Goal: Complete application form

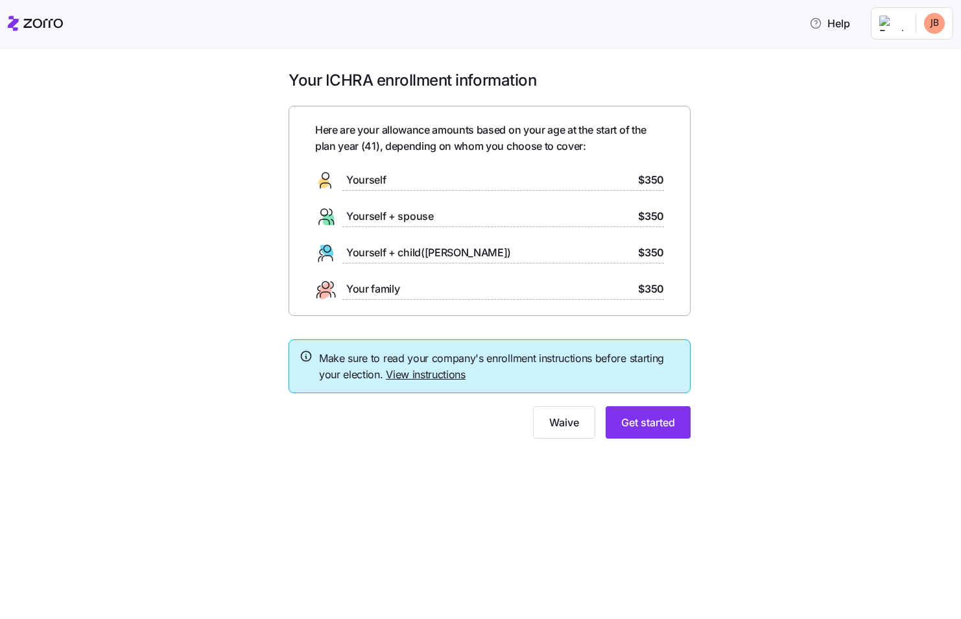
click at [366, 181] on span "Yourself" at bounding box center [366, 180] width 40 height 16
click at [644, 414] on button "Get started" at bounding box center [648, 422] width 85 height 32
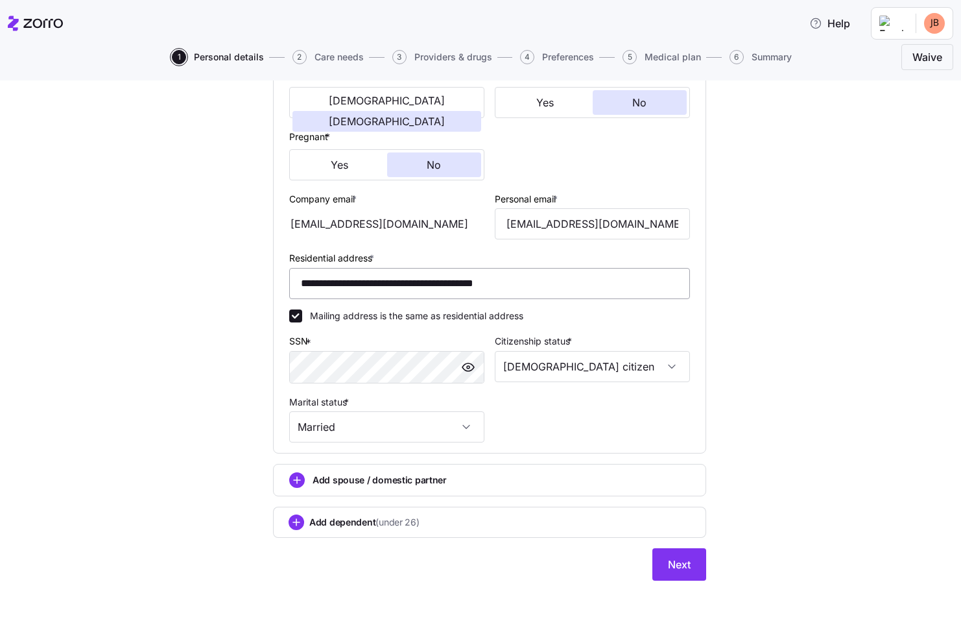
scroll to position [278, 0]
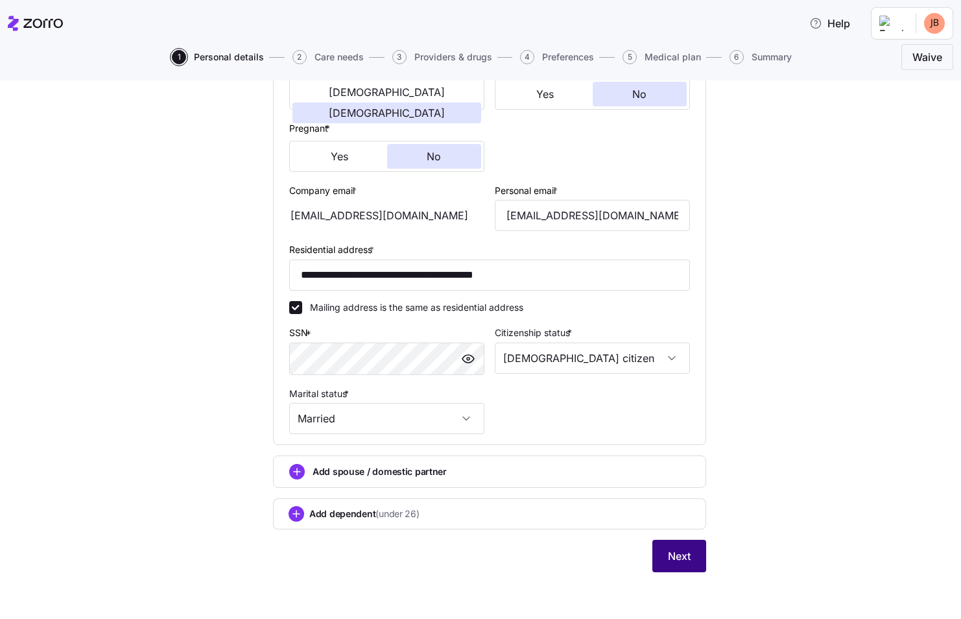
click at [679, 550] on span "Next" at bounding box center [679, 556] width 23 height 16
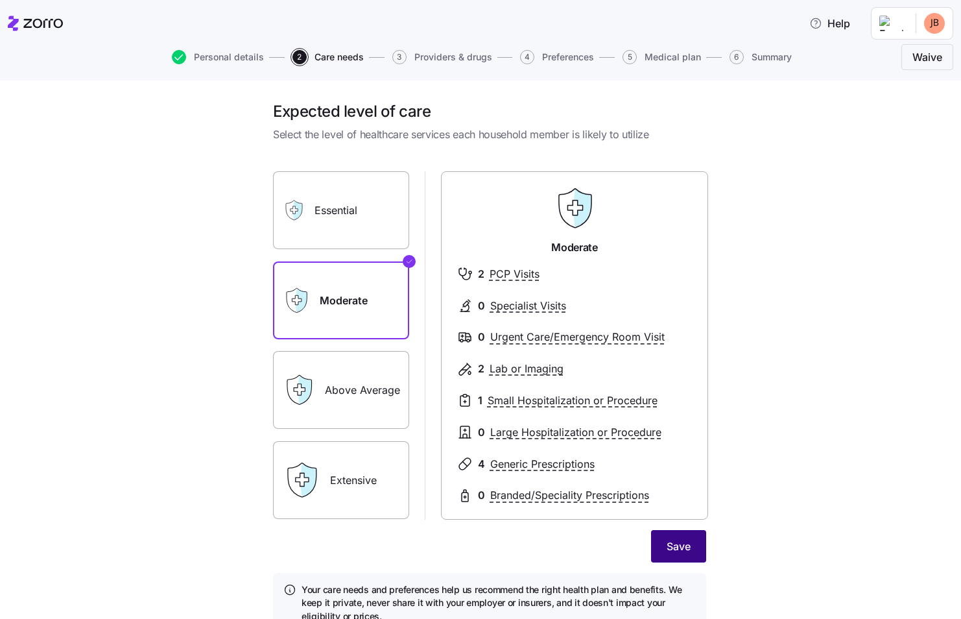
click at [673, 536] on button "Save" at bounding box center [678, 546] width 55 height 32
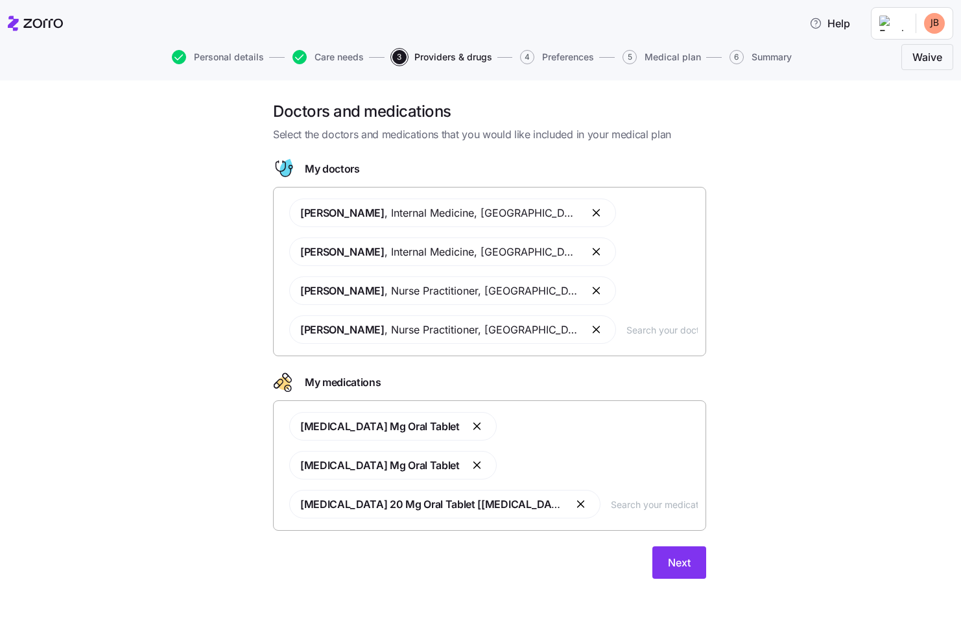
click at [611, 497] on input "text" at bounding box center [654, 504] width 87 height 14
paste input "amphetamine/dextroamphetamine"
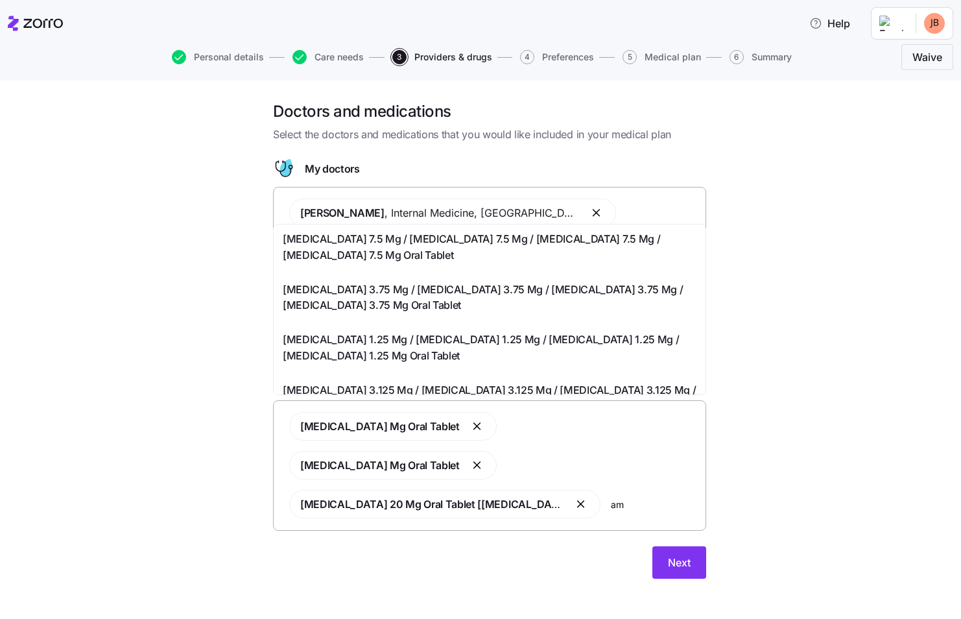
type input "a"
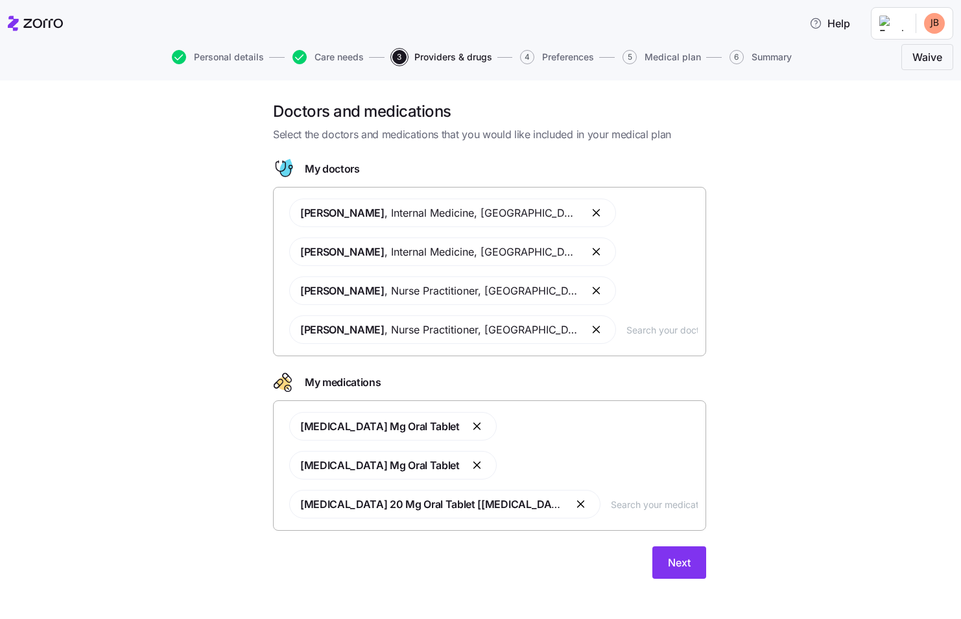
click at [627, 327] on input "text" at bounding box center [662, 329] width 71 height 14
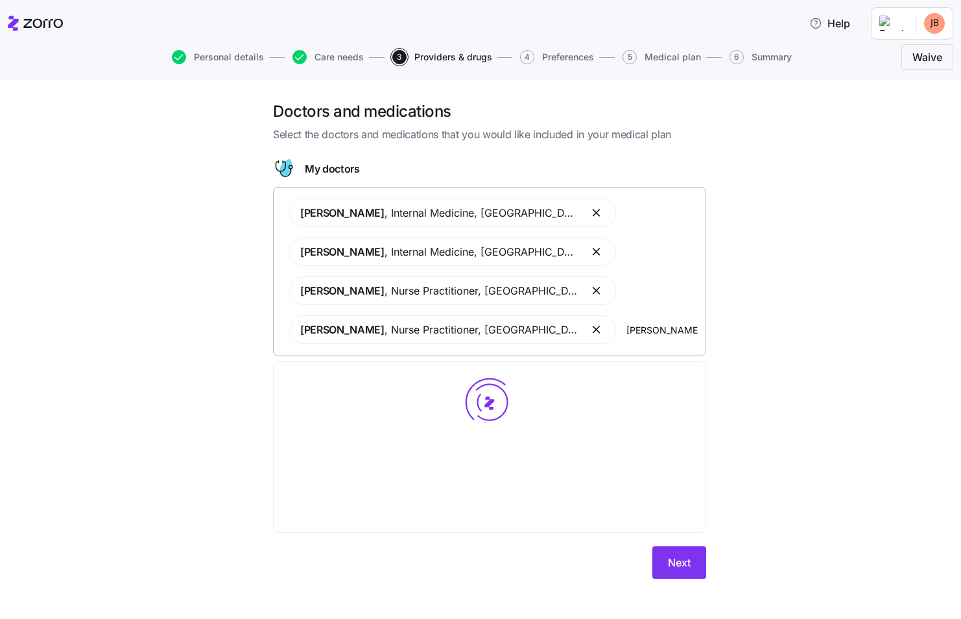
type input "[PERSON_NAME]"
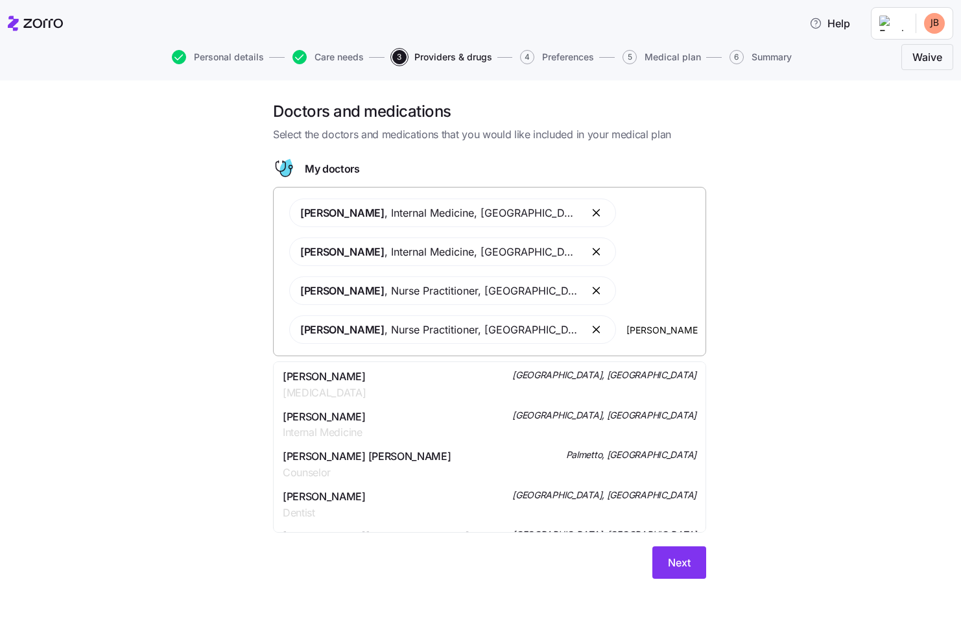
click at [393, 373] on div "[PERSON_NAME] [MEDICAL_DATA] [GEOGRAPHIC_DATA], [GEOGRAPHIC_DATA]" at bounding box center [490, 384] width 414 height 32
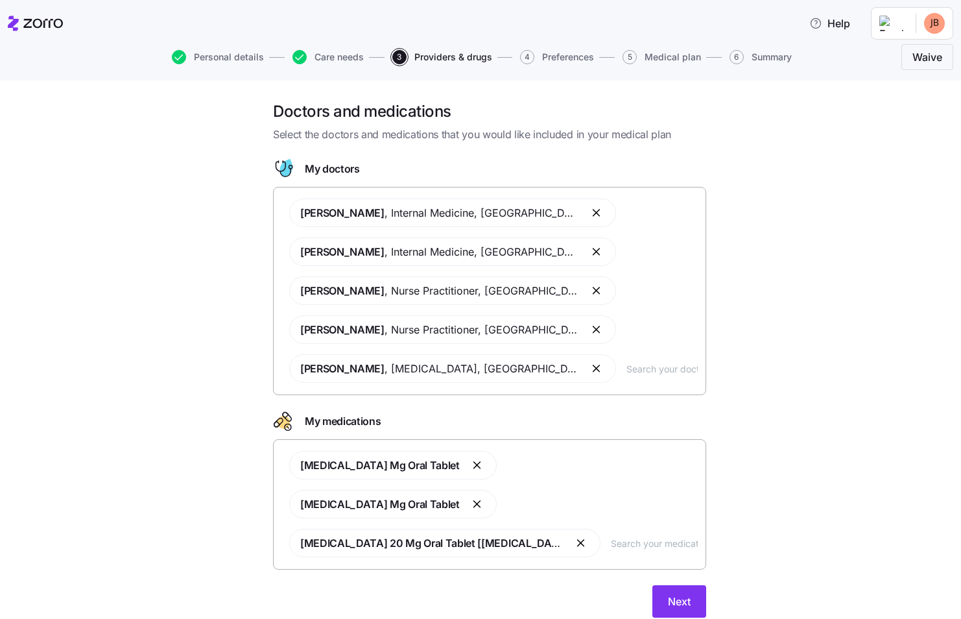
click at [611, 536] on input "text" at bounding box center [654, 543] width 87 height 14
click at [560, 364] on div "[PERSON_NAME] , Internal Medicine , [GEOGRAPHIC_DATA], [GEOGRAPHIC_DATA] [PERSO…" at bounding box center [490, 291] width 416 height 200
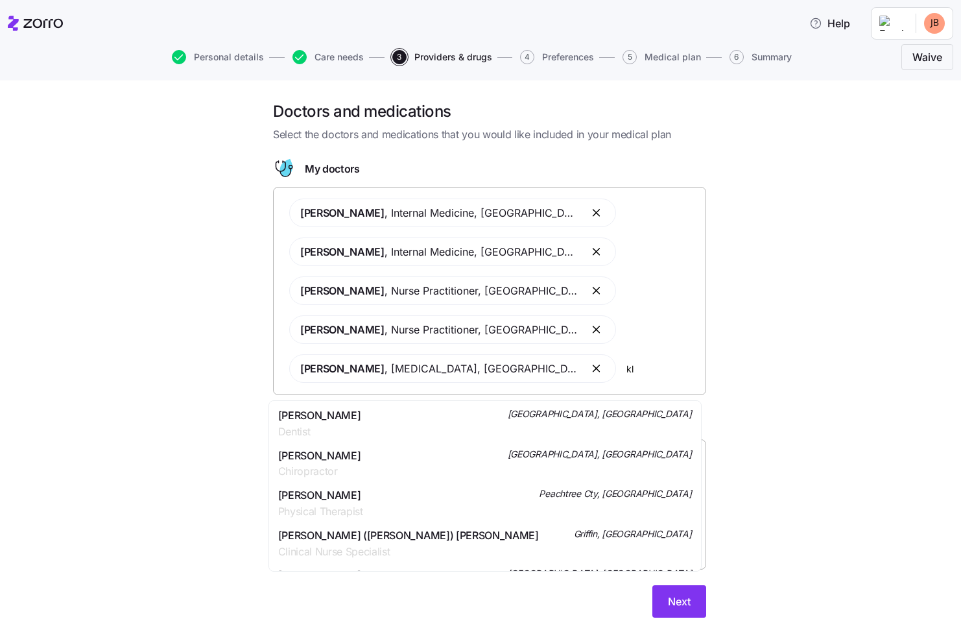
type input "k"
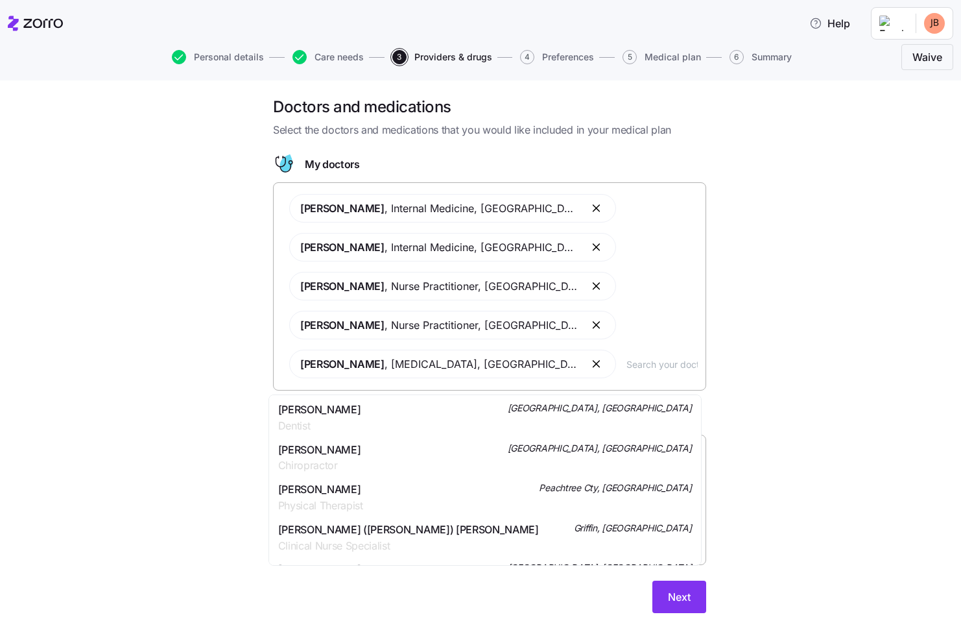
scroll to position [6, 0]
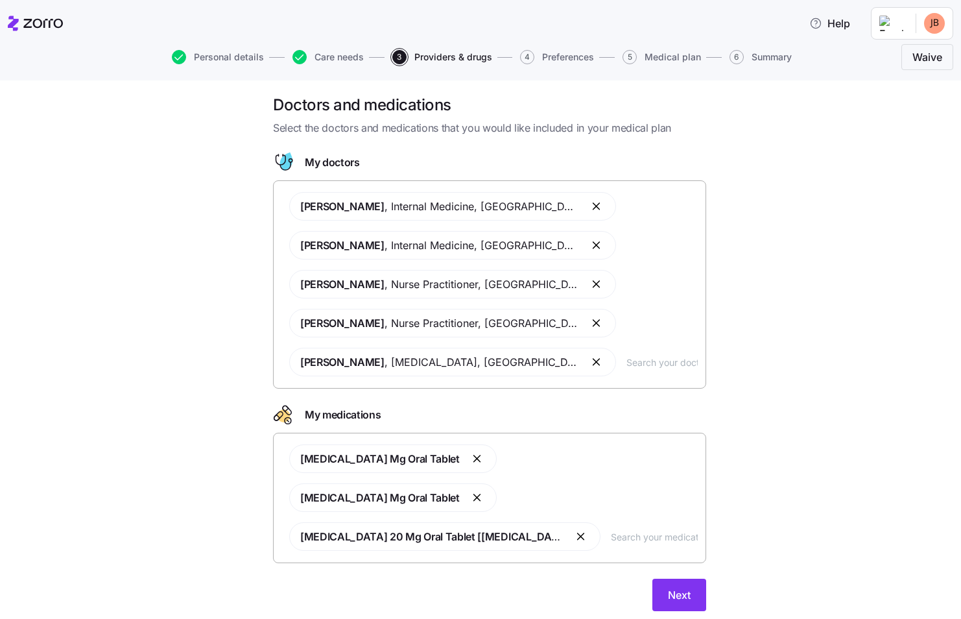
click at [102, 498] on div "Doctors and medications Select the doctors and medications that you would like …" at bounding box center [489, 361] width 907 height 532
click at [627, 360] on input "text" at bounding box center [662, 362] width 71 height 14
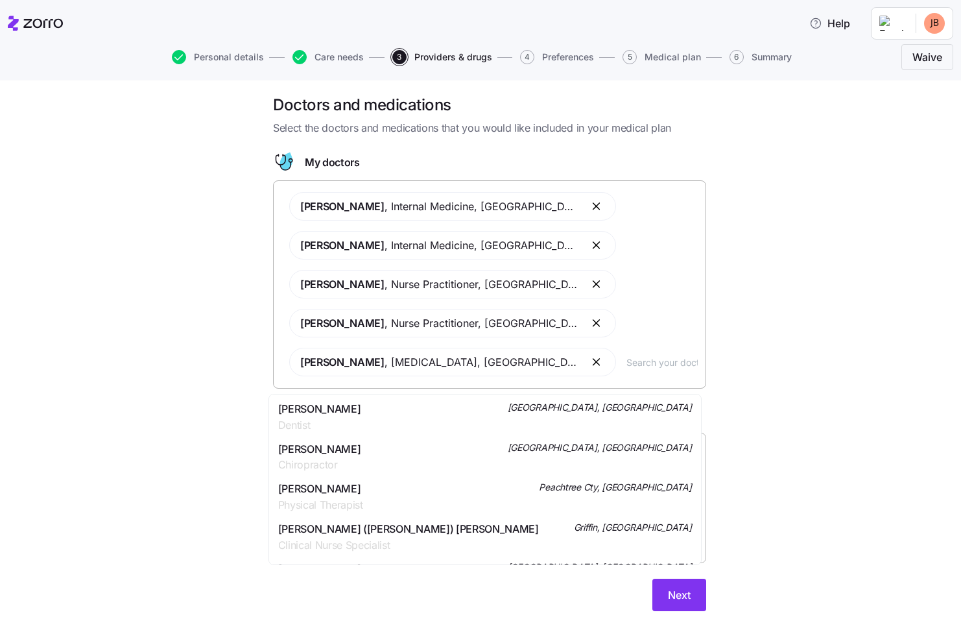
click at [751, 442] on div "Doctors and medications Select the doctors and medications that you would like …" at bounding box center [489, 361] width 907 height 532
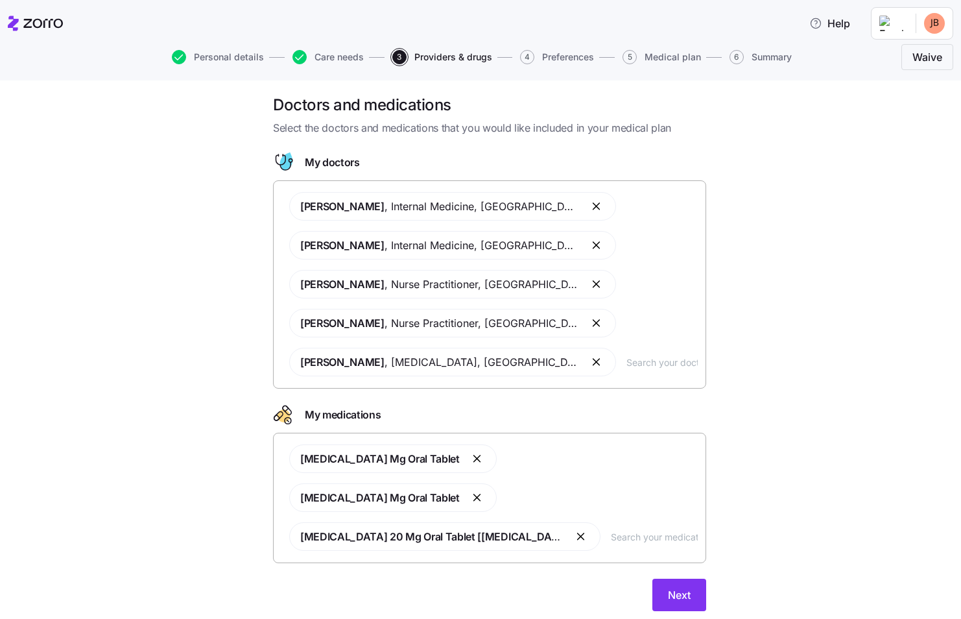
click at [611, 529] on input "text" at bounding box center [654, 536] width 87 height 14
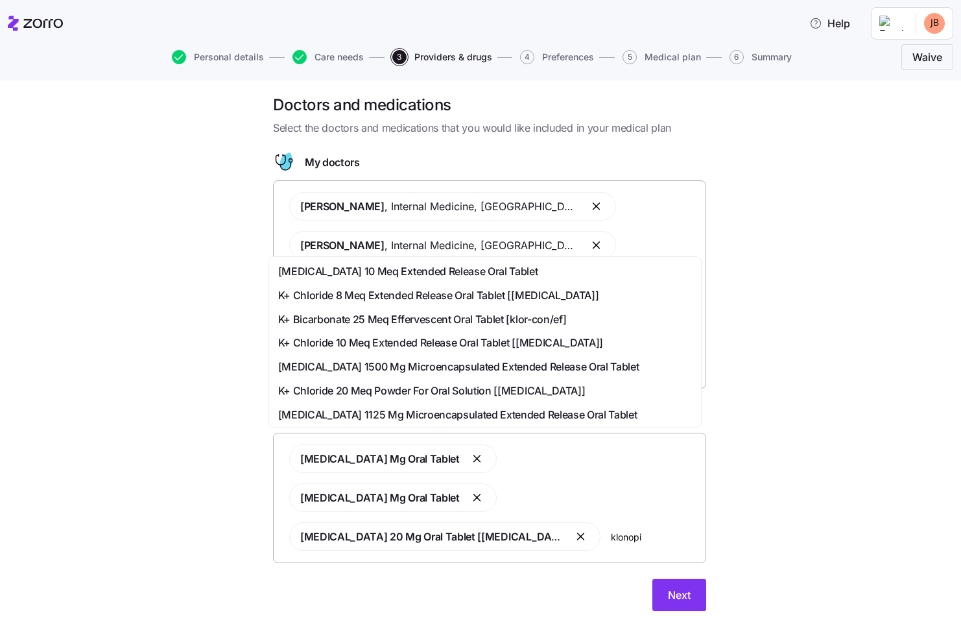
type input "[MEDICAL_DATA]"
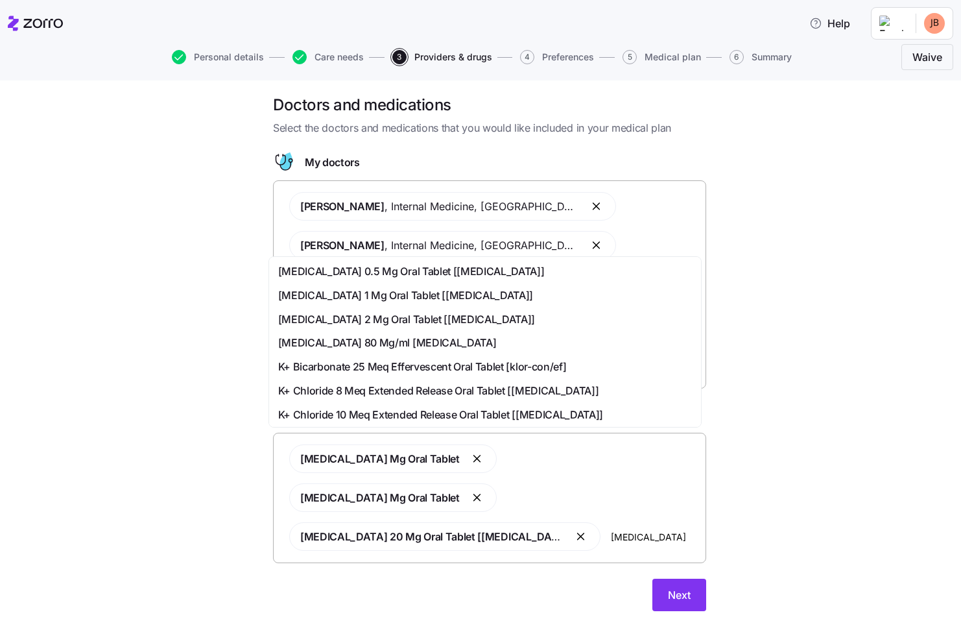
click at [420, 271] on span "[MEDICAL_DATA] 0.5 Mg Oral Tablet [[MEDICAL_DATA]]" at bounding box center [411, 271] width 267 height 16
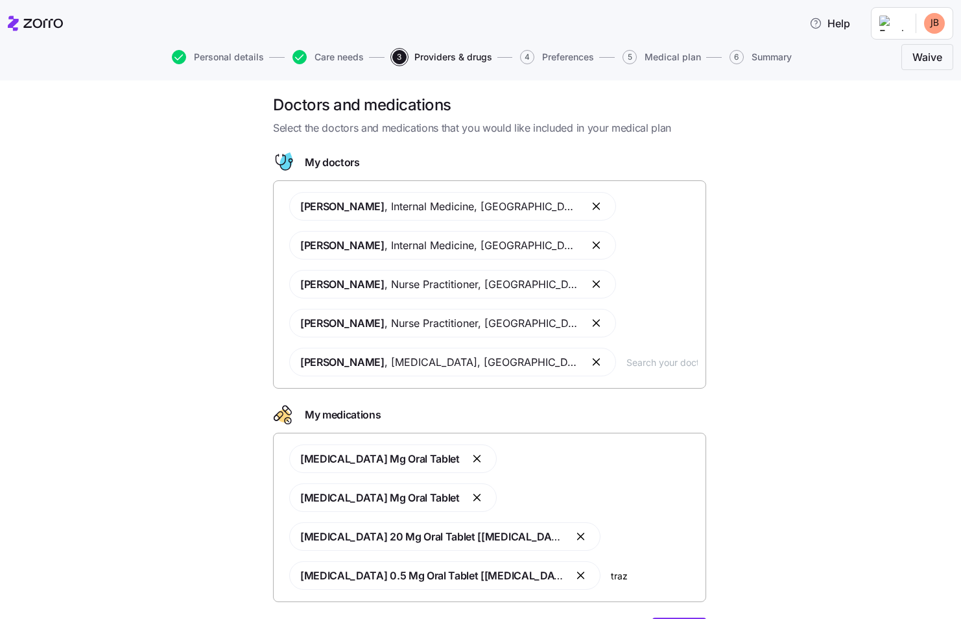
type input "traza"
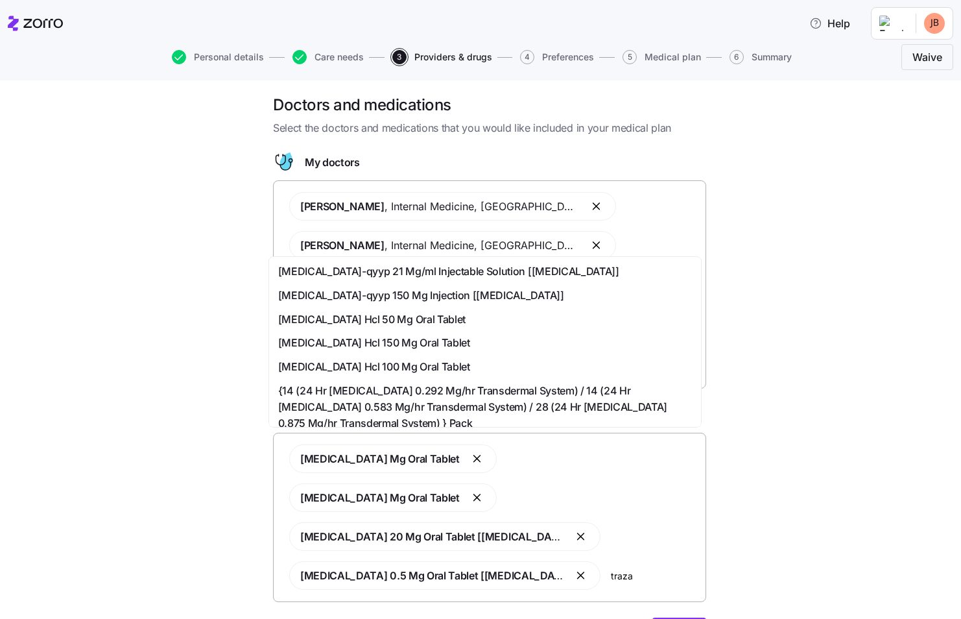
click at [423, 316] on span "[MEDICAL_DATA] Hcl 50 Mg Oral Tablet" at bounding box center [371, 319] width 187 height 16
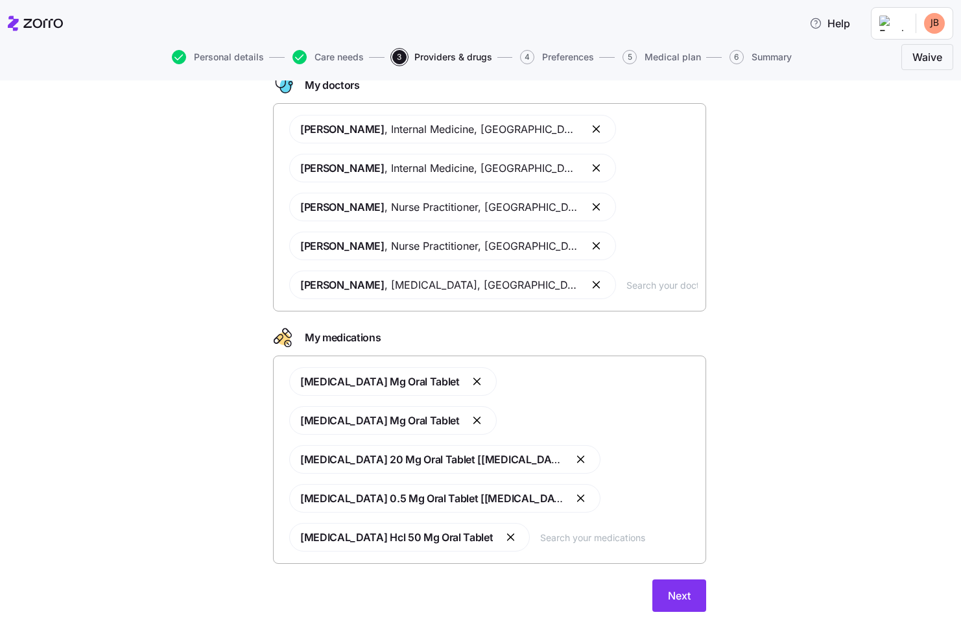
scroll to position [84, 0]
click at [677, 587] on span "Next" at bounding box center [679, 595] width 23 height 16
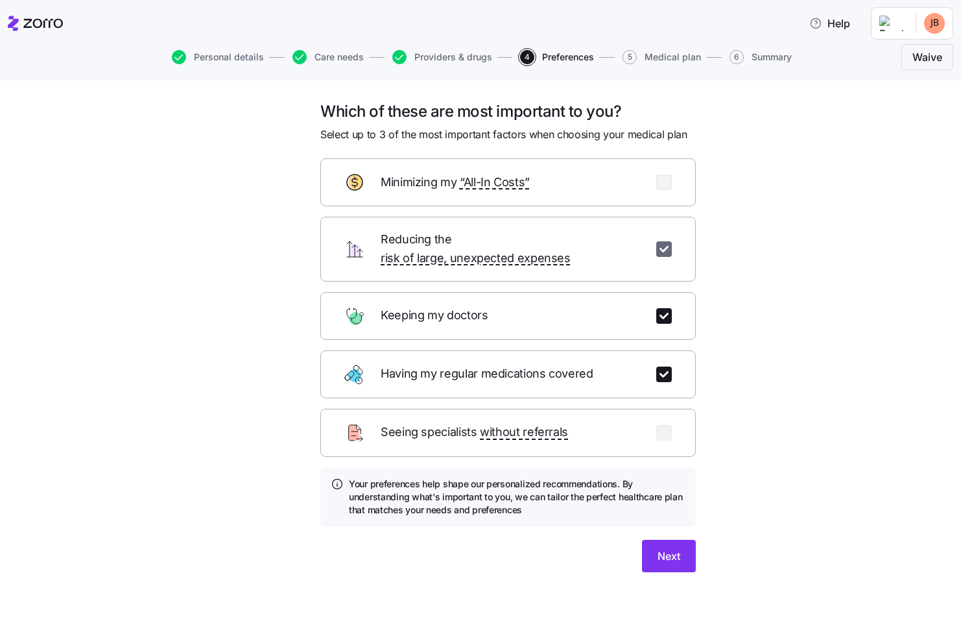
click at [666, 241] on input "checkbox" at bounding box center [664, 249] width 16 height 16
checkbox input "false"
click at [666, 425] on input "checkbox" at bounding box center [664, 433] width 16 height 16
click at [667, 425] on input "checkbox" at bounding box center [664, 433] width 16 height 16
checkbox input "false"
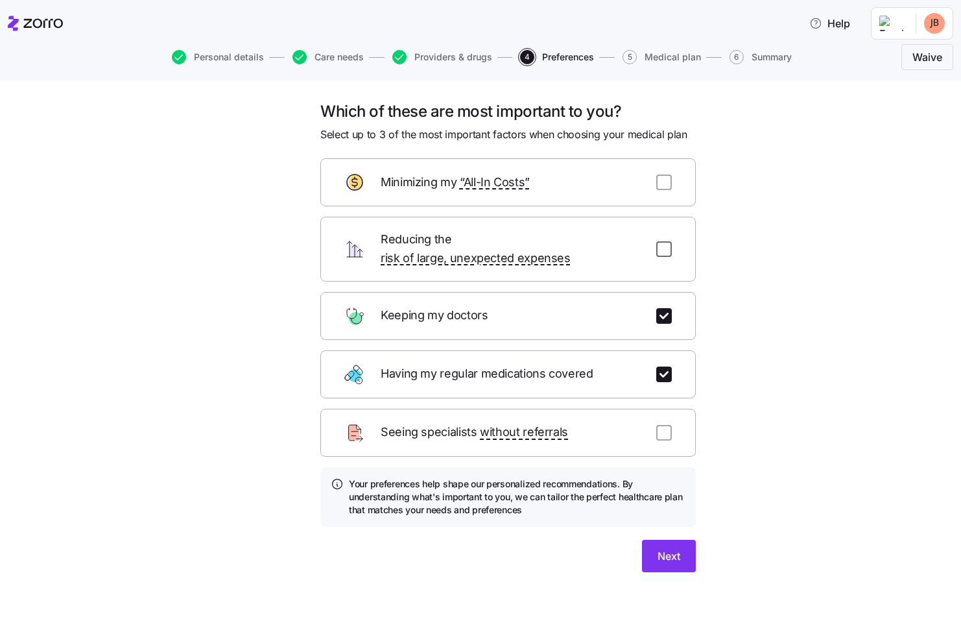
click at [657, 241] on input "checkbox" at bounding box center [664, 249] width 16 height 16
checkbox input "true"
click at [673, 548] on span "Next" at bounding box center [669, 556] width 23 height 16
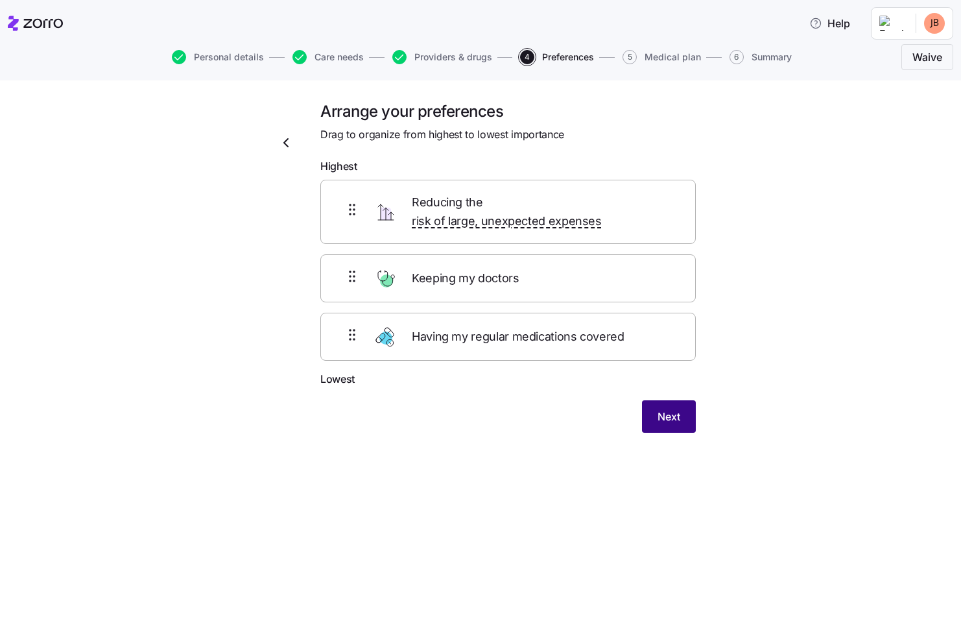
click at [673, 409] on span "Next" at bounding box center [669, 417] width 23 height 16
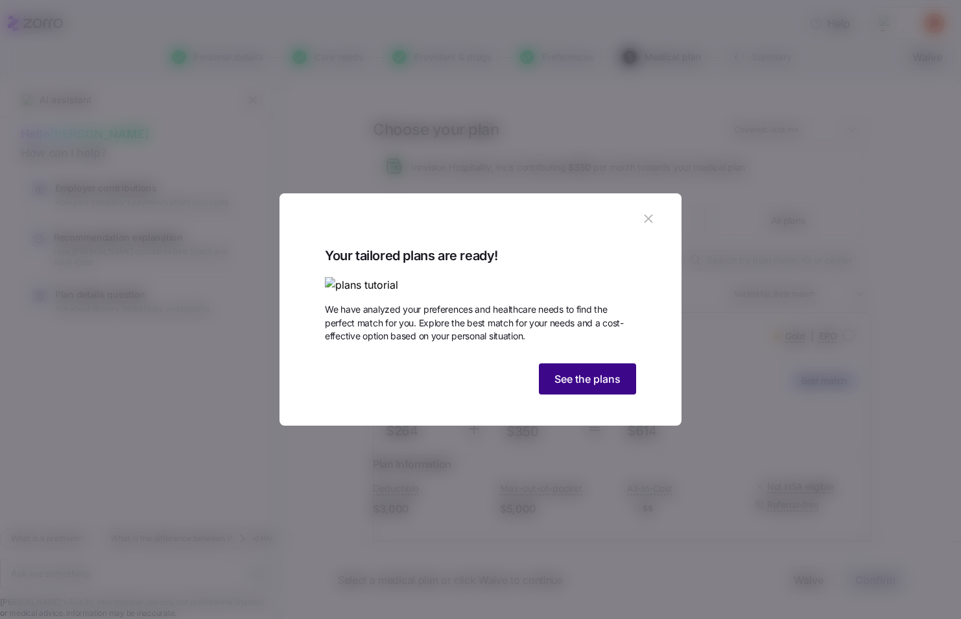
click at [582, 394] on button "See the plans" at bounding box center [587, 378] width 97 height 31
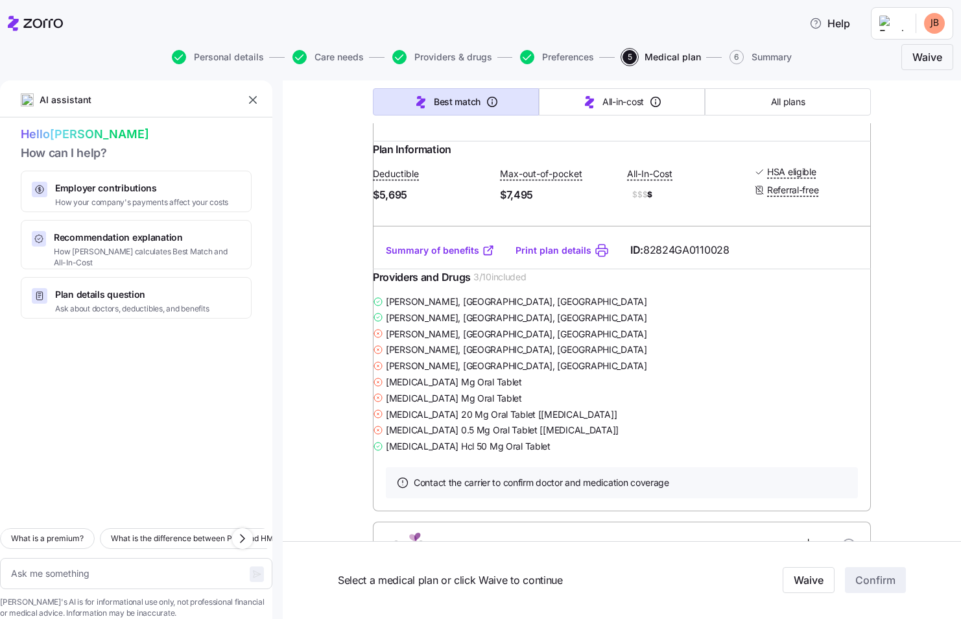
scroll to position [1946, 0]
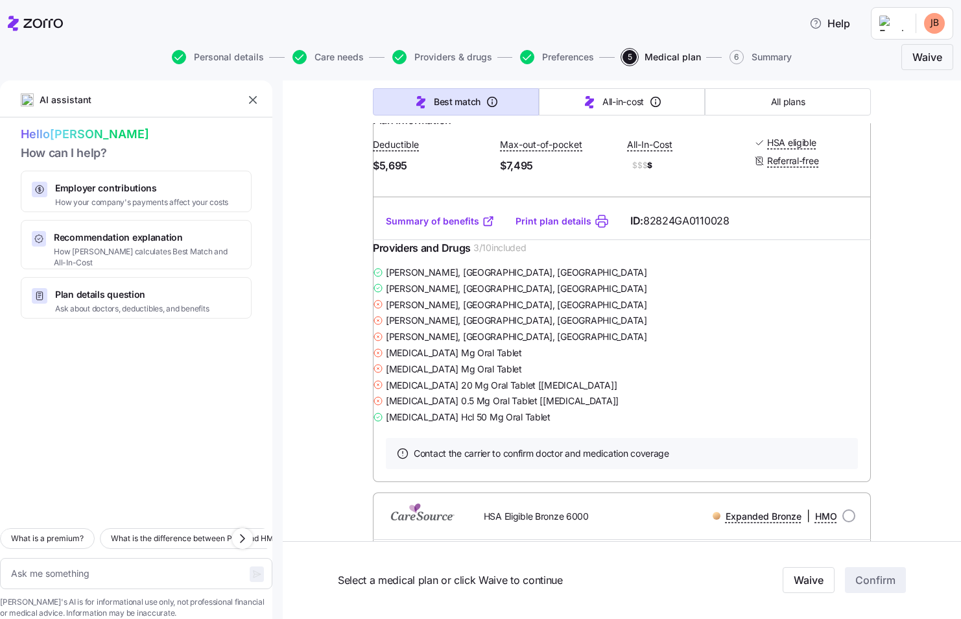
click at [549, 228] on link "Print plan details" at bounding box center [554, 221] width 76 height 13
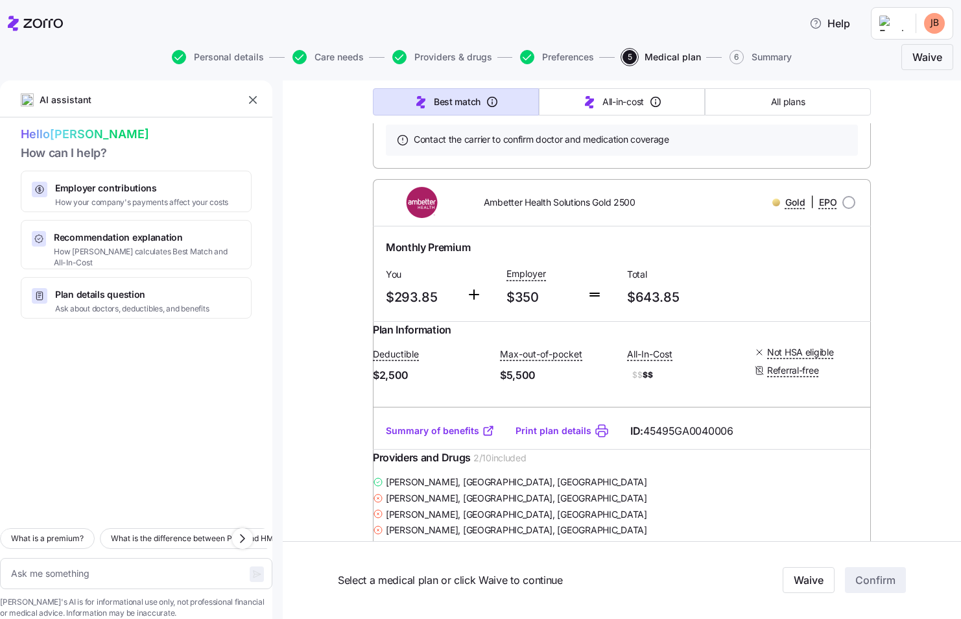
scroll to position [2854, 0]
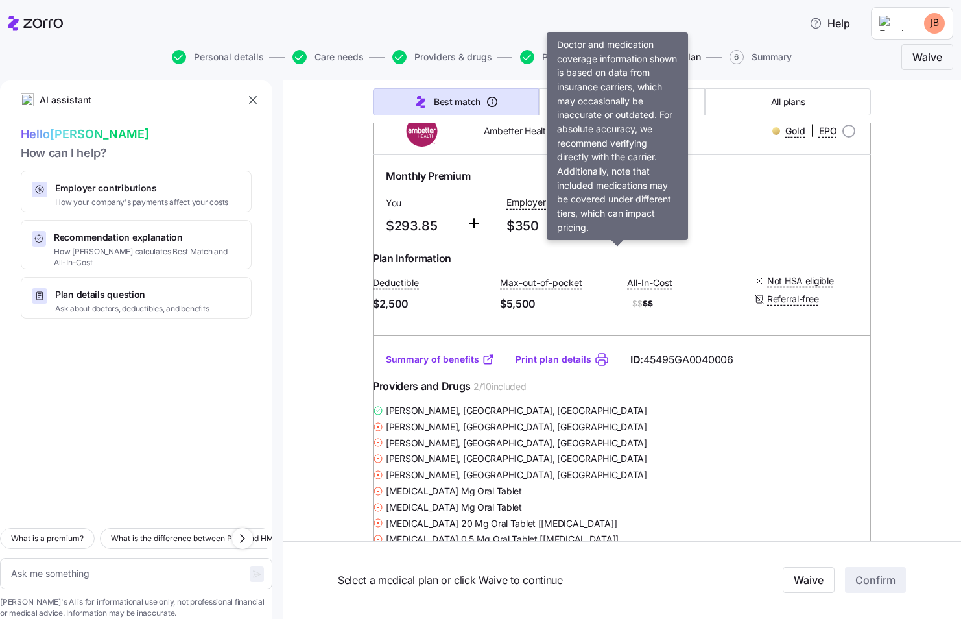
type textarea "x"
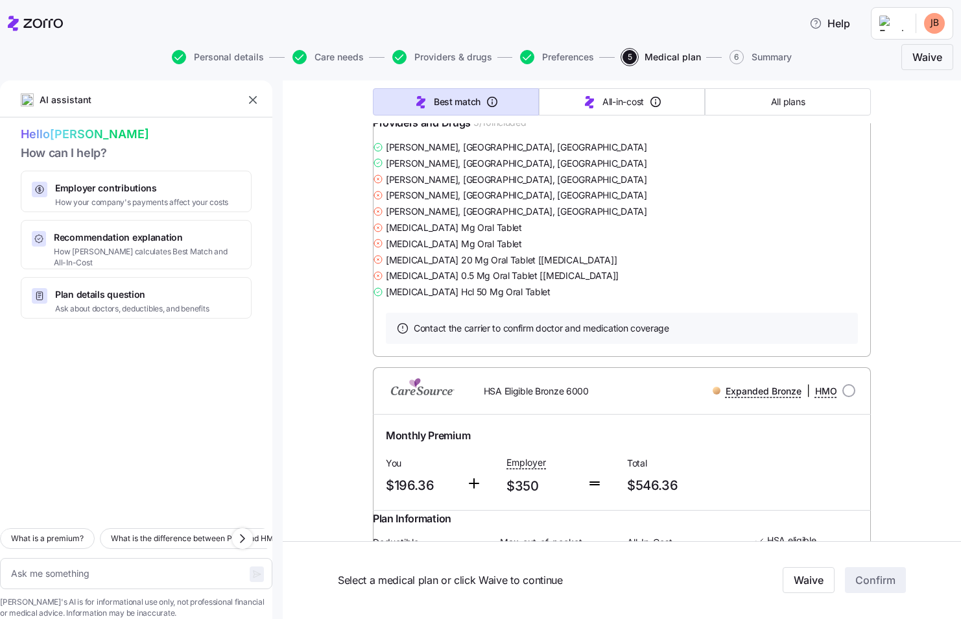
scroll to position [1946, 0]
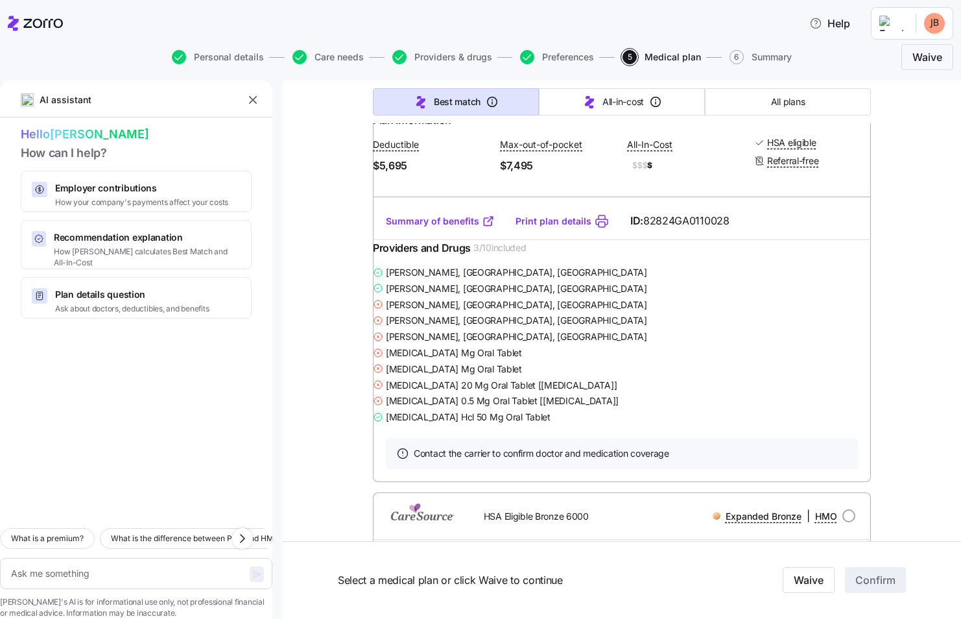
click at [715, 264] on div "Providers and Drugs 3 / 10 included" at bounding box center [622, 252] width 498 height 24
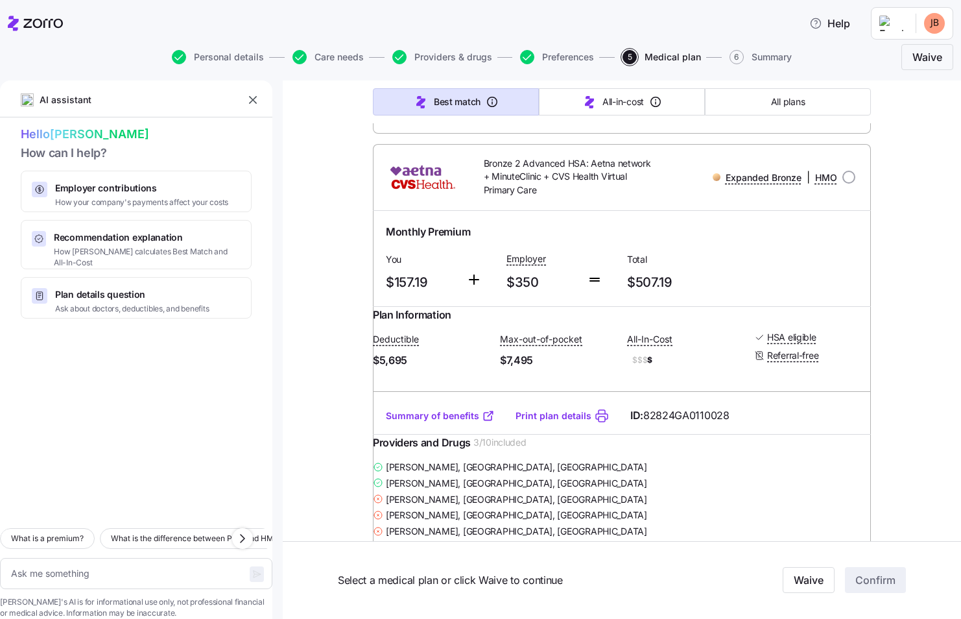
click at [843, 184] on input "radio" at bounding box center [849, 177] width 13 height 13
radio input "true"
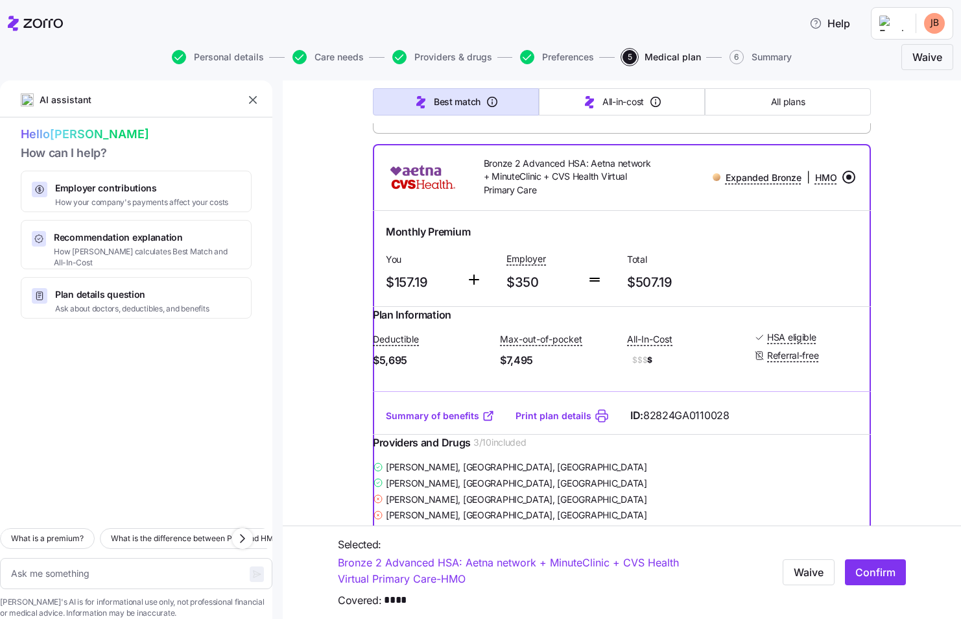
click at [865, 570] on span "Confirm" at bounding box center [876, 572] width 40 height 16
type textarea "x"
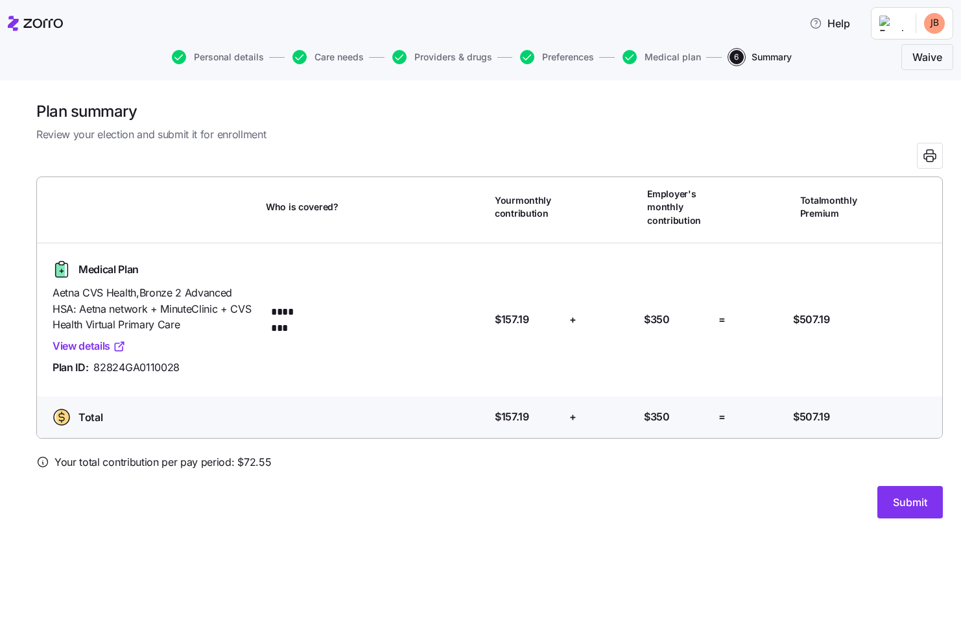
click at [907, 490] on button "Submit" at bounding box center [911, 502] width 66 height 32
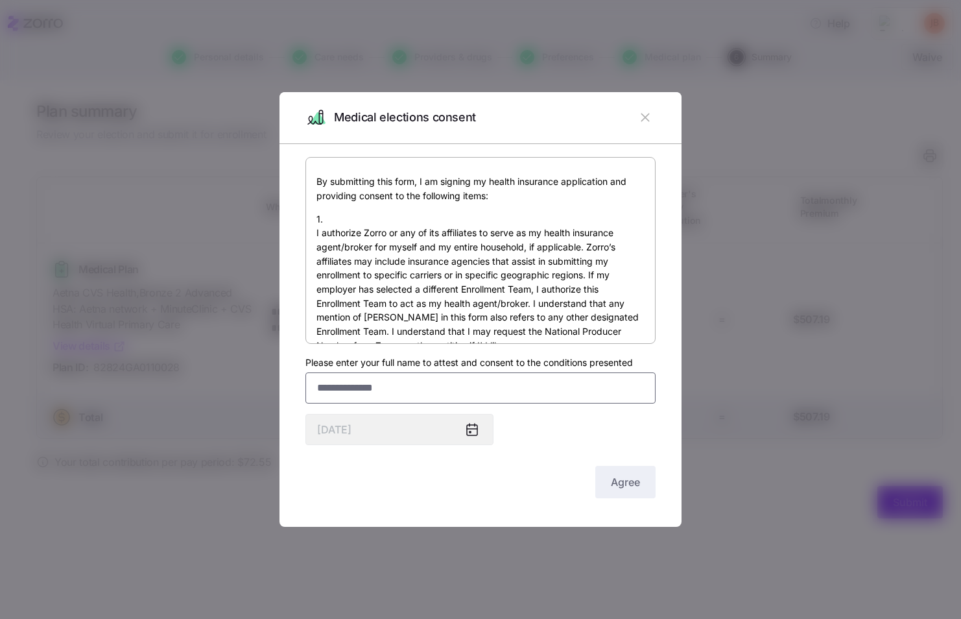
click at [387, 381] on input "Please enter your full name to attest and consent to the conditions presented" at bounding box center [481, 387] width 350 height 31
type input "**********"
click at [468, 431] on icon at bounding box center [472, 430] width 10 height 10
click at [476, 426] on icon at bounding box center [472, 430] width 10 height 10
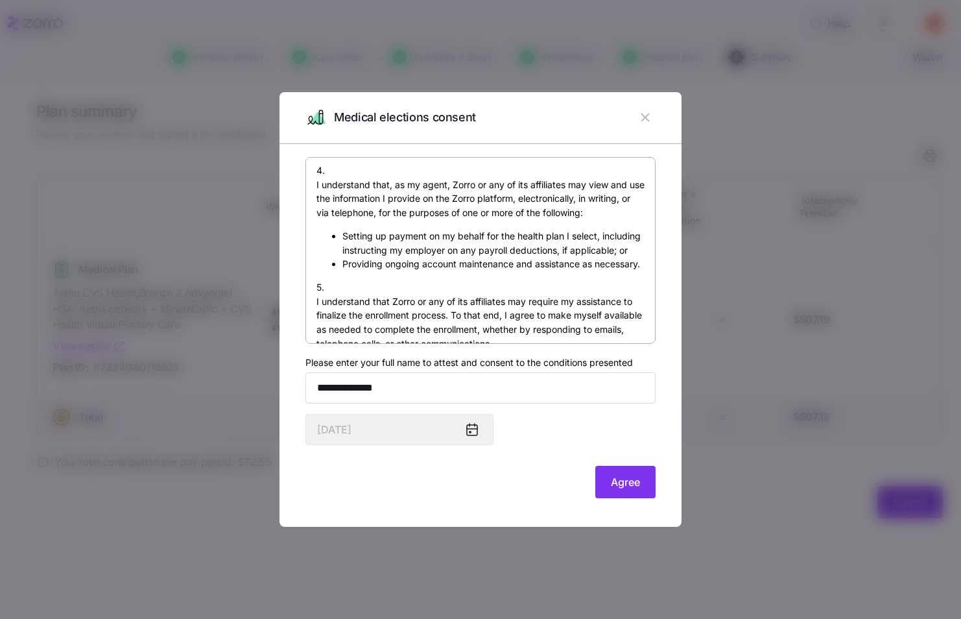
scroll to position [961, 0]
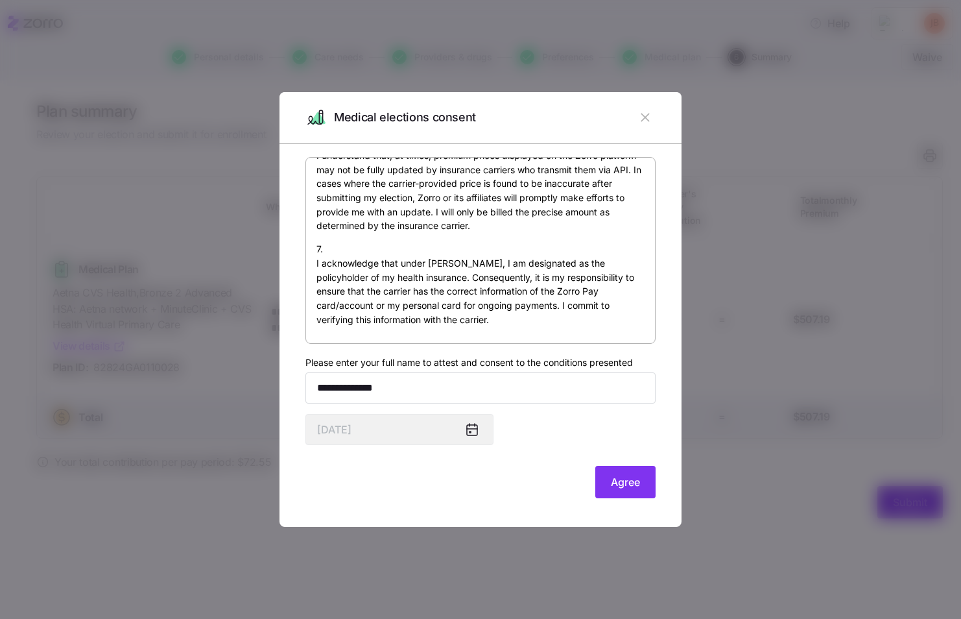
click at [611, 477] on span "Agree" at bounding box center [625, 482] width 29 height 16
